Goal: Task Accomplishment & Management: Manage account settings

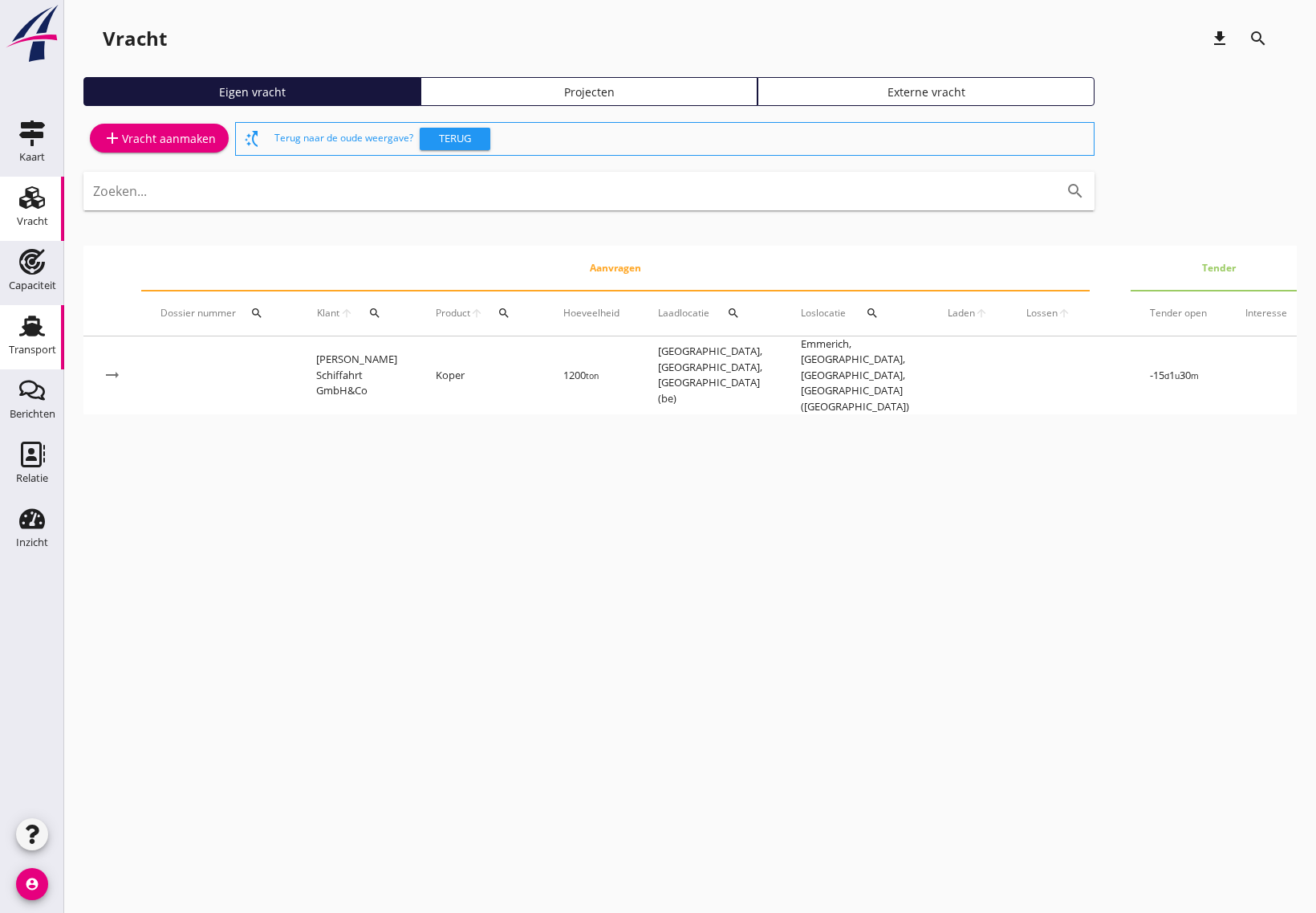
click at [41, 331] on icon "Transport" at bounding box center [32, 326] width 25 height 25
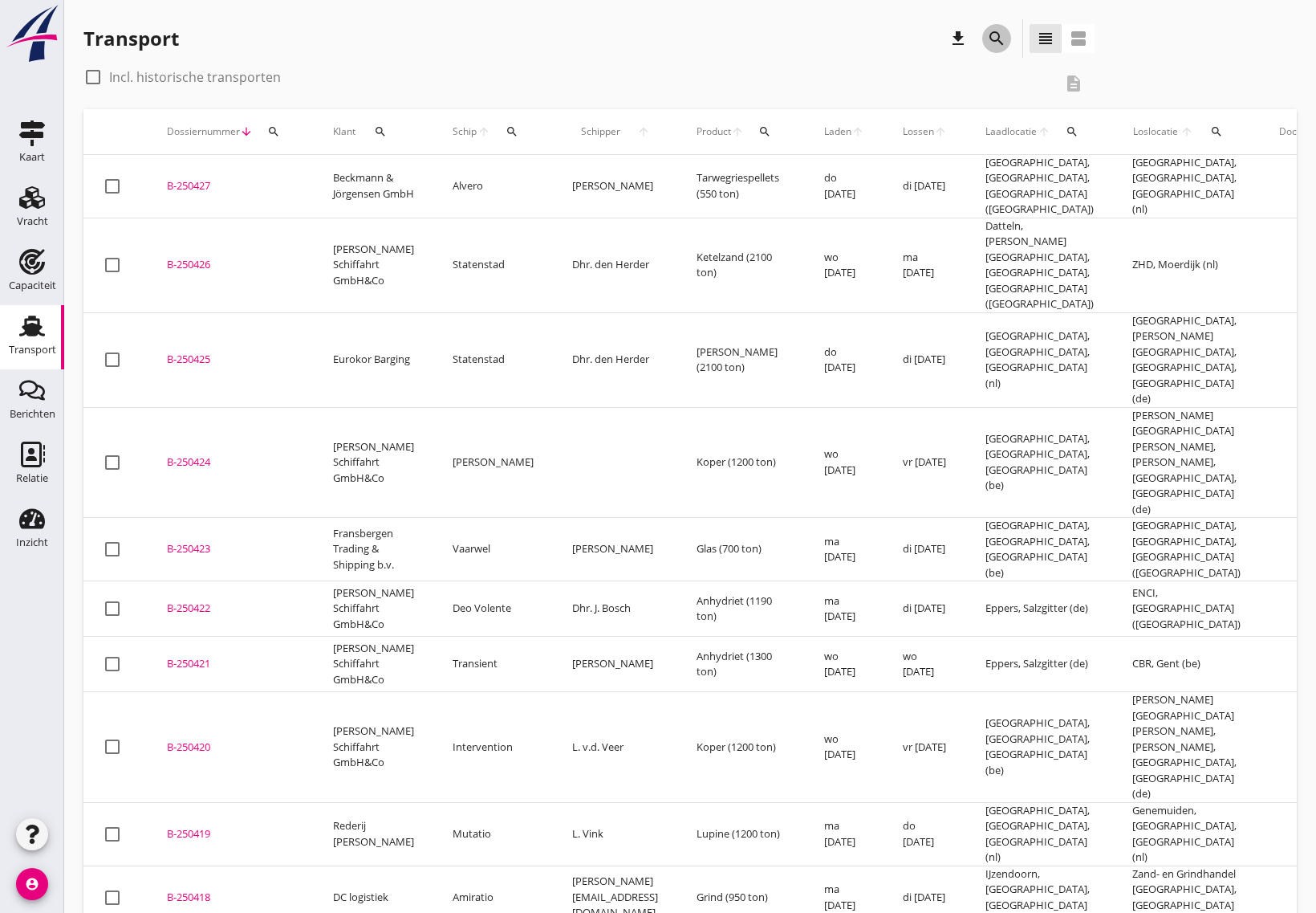
click at [998, 40] on icon "search" at bounding box center [996, 38] width 19 height 19
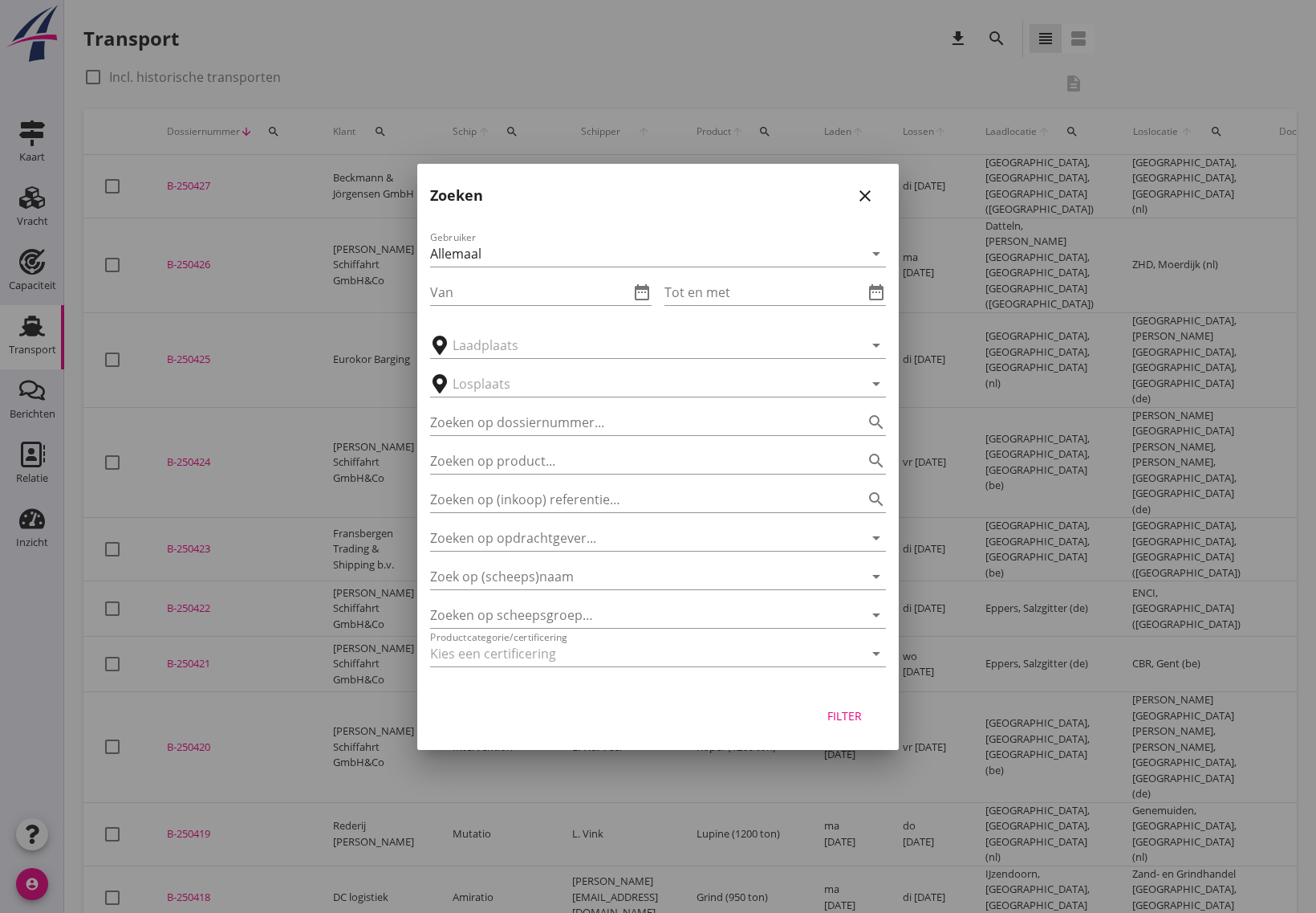
click at [864, 193] on icon "close" at bounding box center [864, 195] width 19 height 19
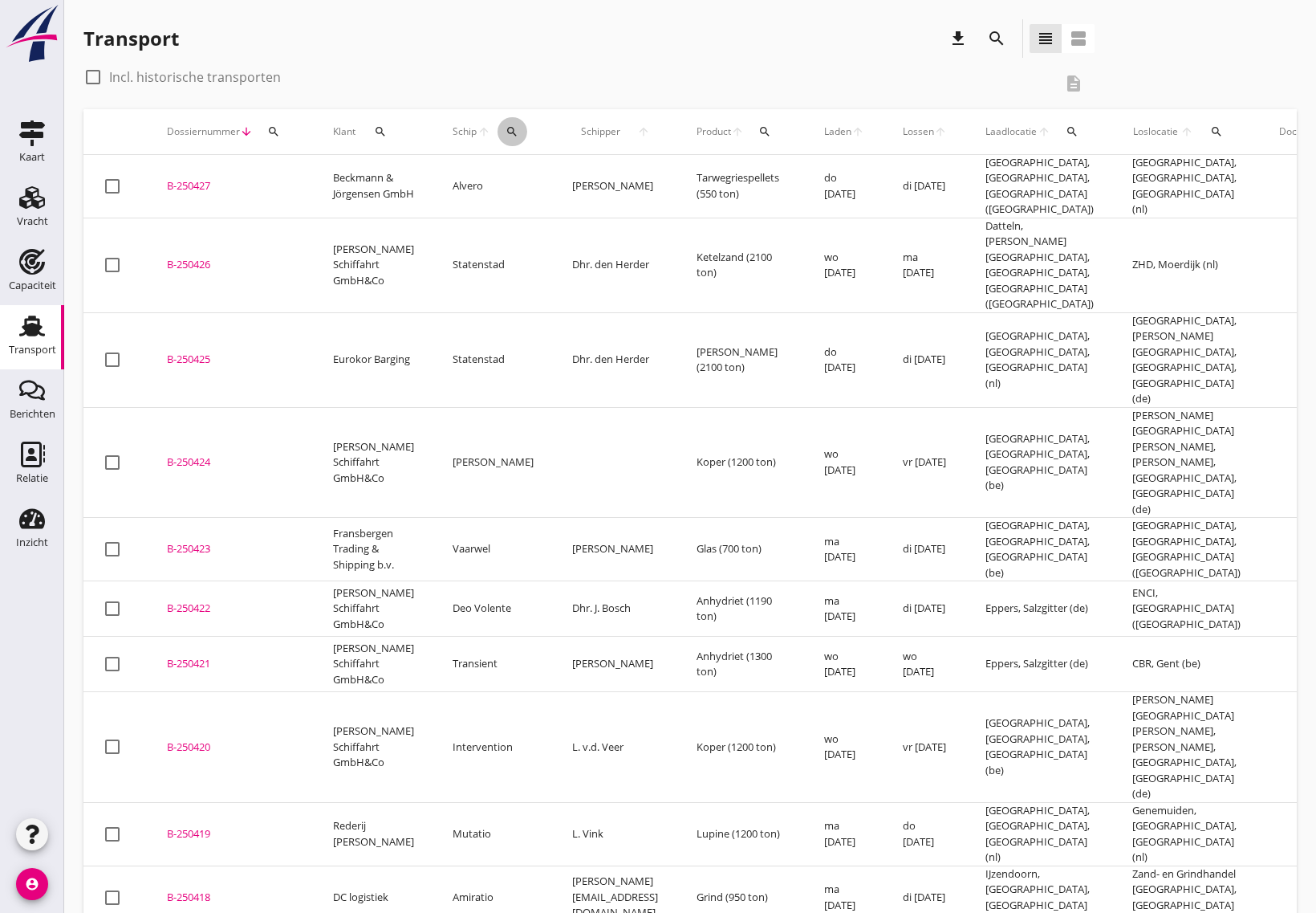
click at [505, 129] on icon "search" at bounding box center [511, 132] width 13 height 13
click at [520, 178] on input "Zoek op (scheeps)naam" at bounding box center [574, 178] width 167 height 25
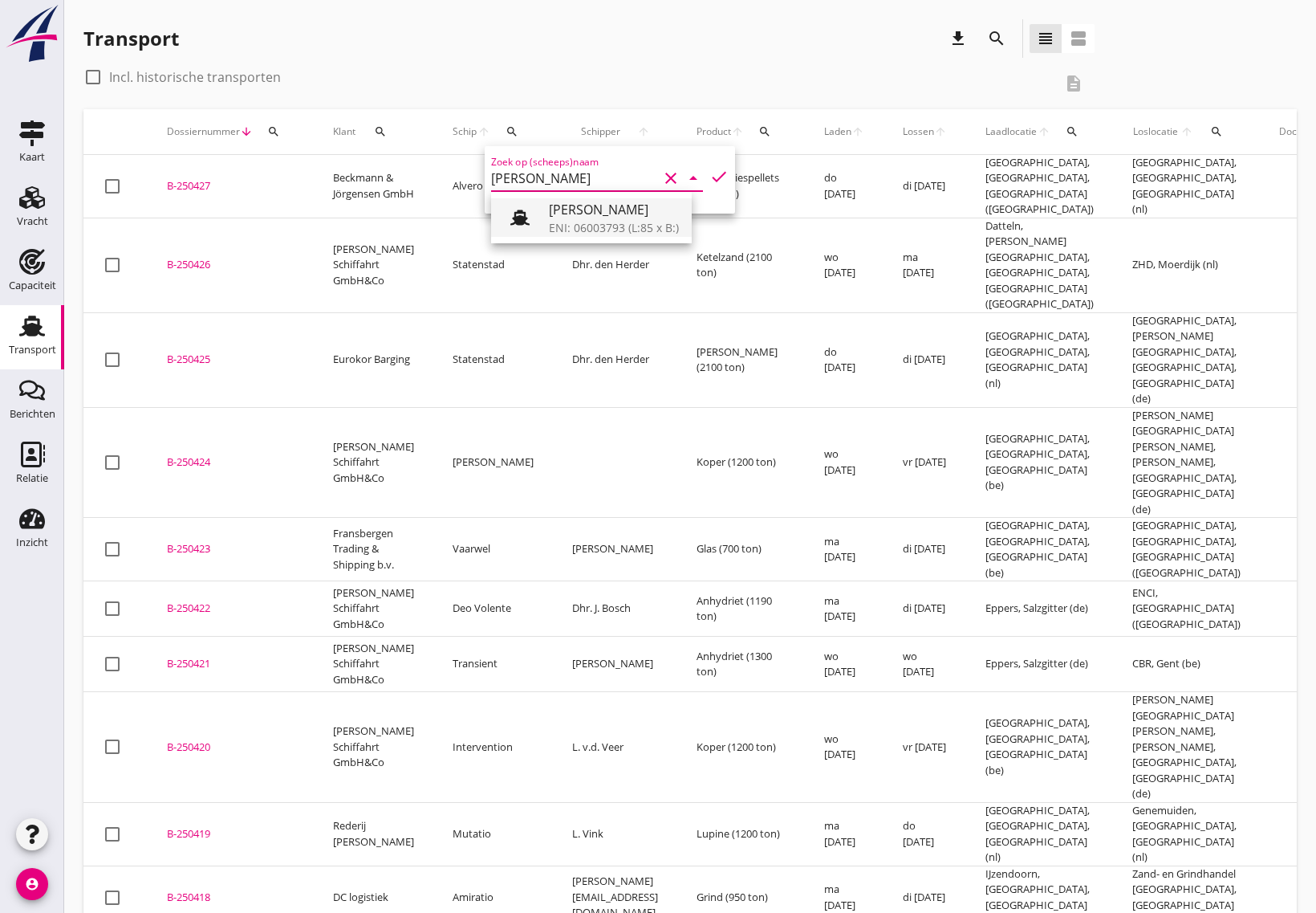
click at [610, 222] on div "ENI: 06003793 (L:85 x B:)" at bounding box center [614, 227] width 130 height 17
click at [709, 177] on icon "check" at bounding box center [718, 176] width 19 height 19
type input "[PERSON_NAME]"
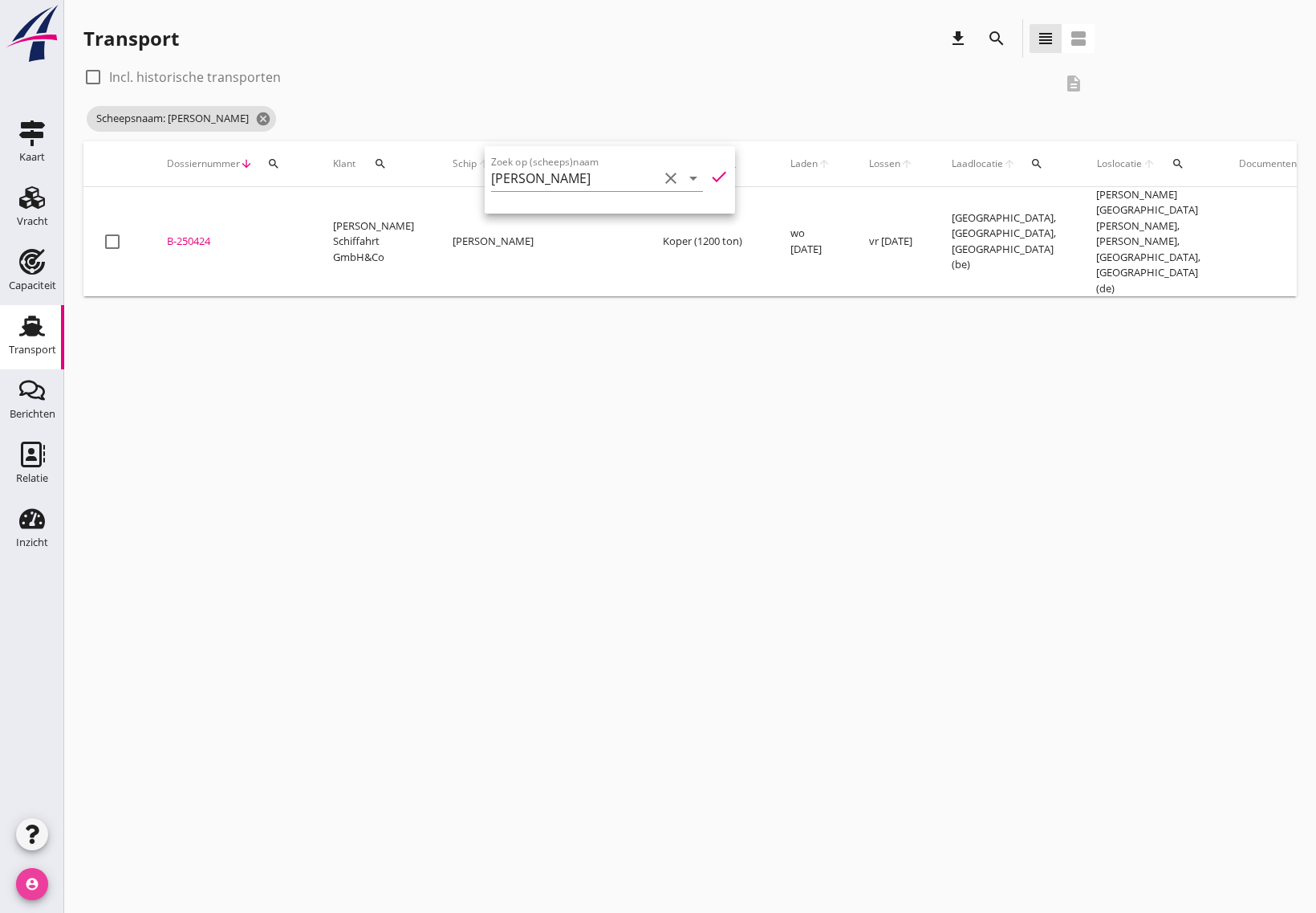
click at [40, 889] on icon "account_circle" at bounding box center [32, 884] width 32 height 32
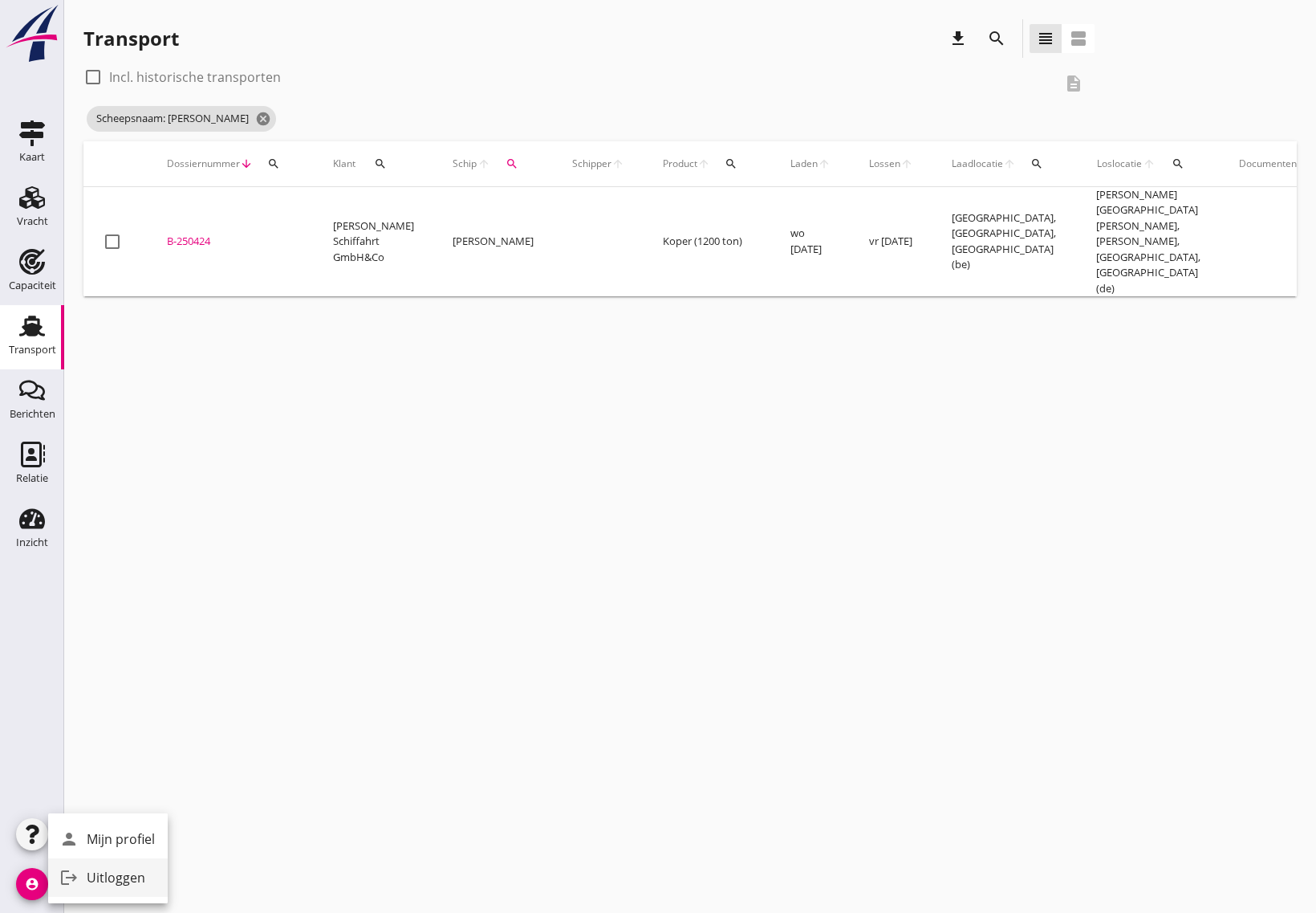
click at [94, 881] on div "Uitloggen" at bounding box center [121, 877] width 69 height 19
